Goal: Transaction & Acquisition: Download file/media

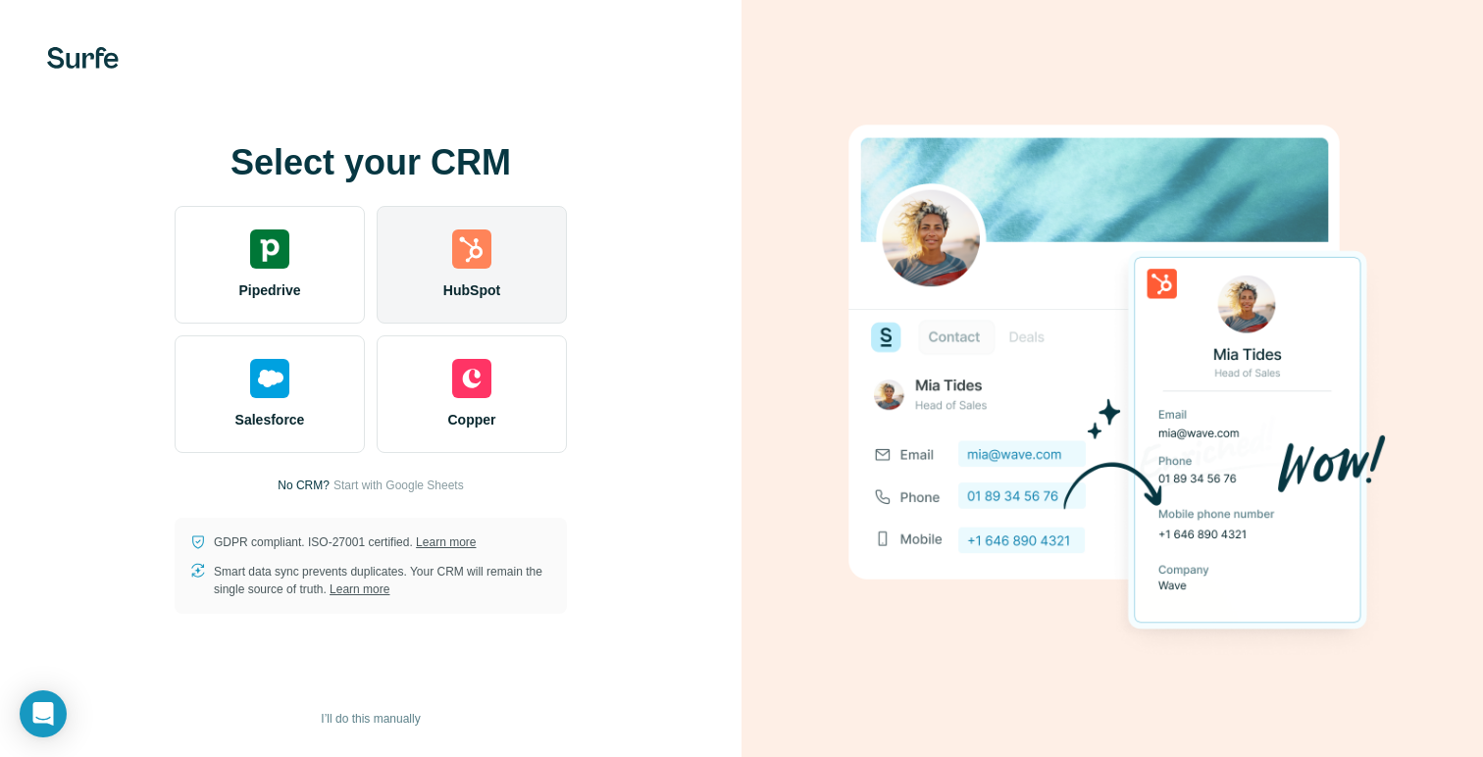
click at [453, 262] on img at bounding box center [471, 248] width 39 height 39
click at [505, 271] on div "HubSpot" at bounding box center [472, 265] width 190 height 118
click at [492, 250] on div "HubSpot" at bounding box center [472, 265] width 190 height 118
